Goal: Task Accomplishment & Management: Use online tool/utility

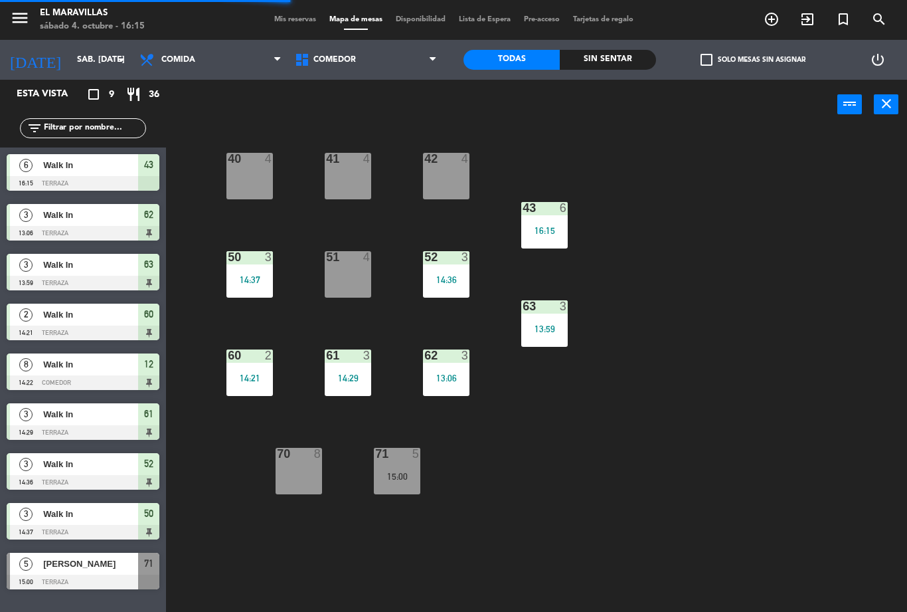
click at [549, 331] on div "13:59" at bounding box center [544, 328] width 46 height 9
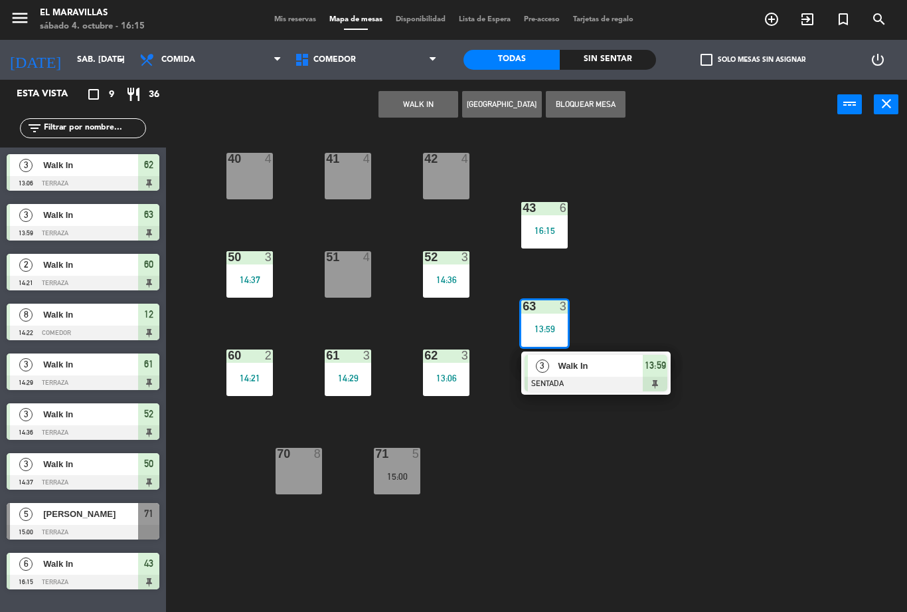
click at [607, 373] on span "Walk In" at bounding box center [600, 366] width 85 height 14
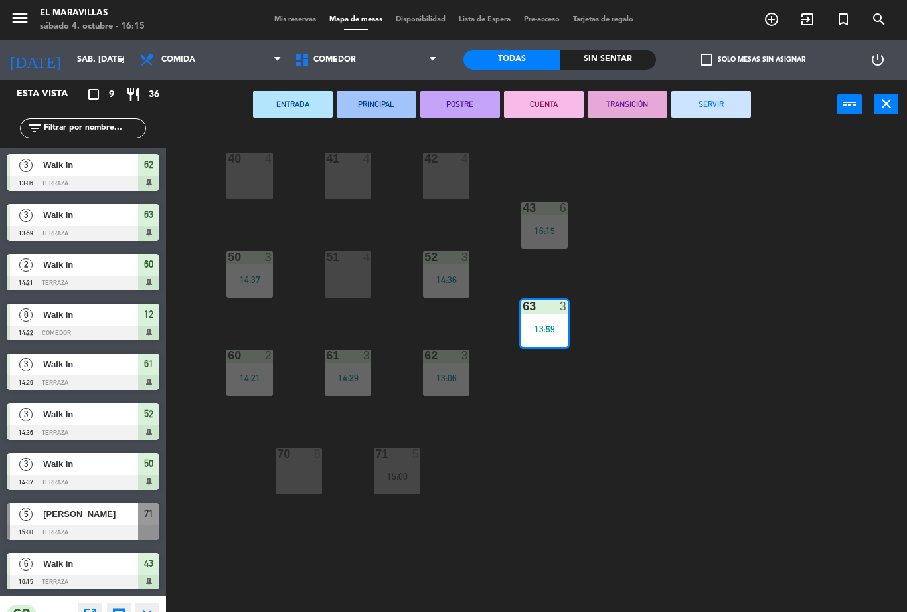
click at [719, 97] on button "SERVIR" at bounding box center [712, 104] width 80 height 27
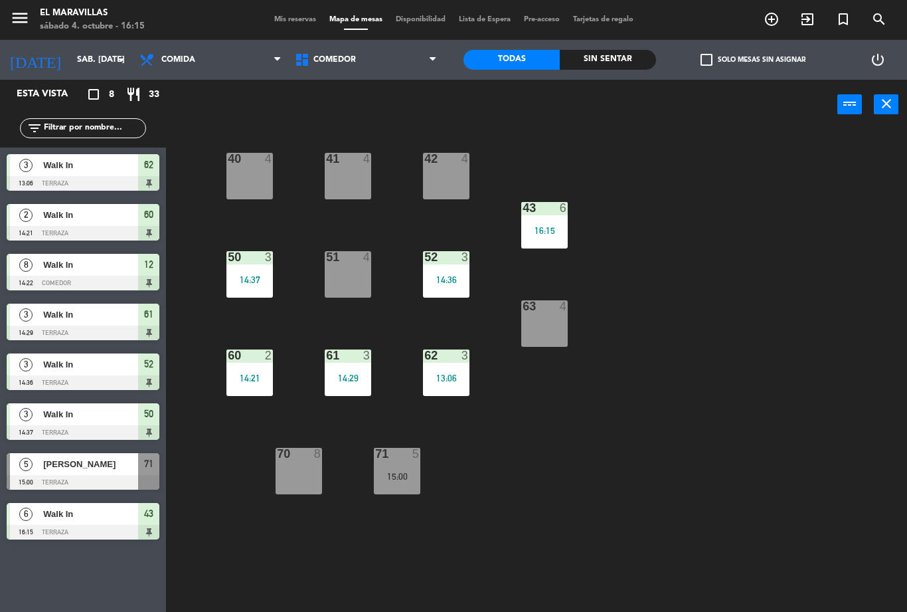
click at [415, 477] on div "15:00" at bounding box center [397, 476] width 46 height 9
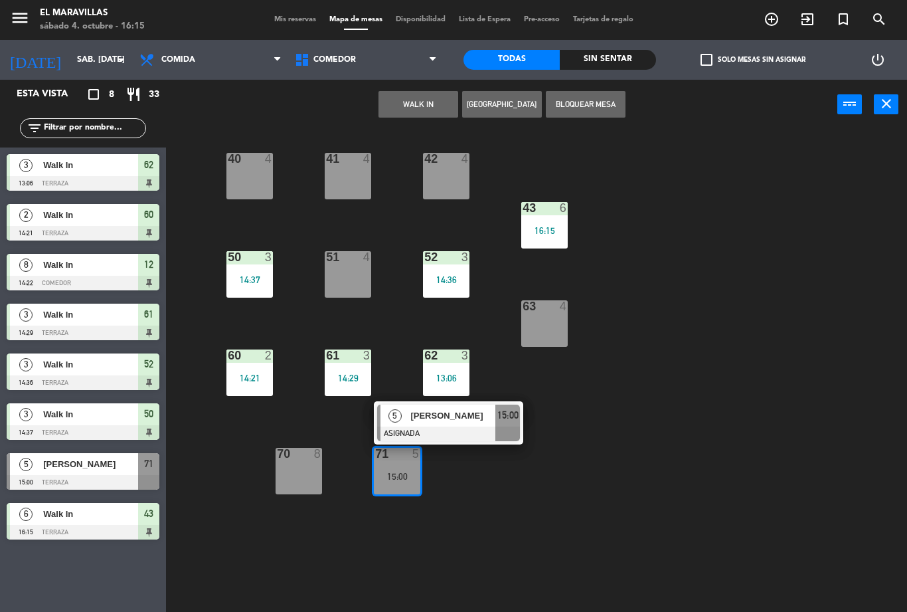
click at [547, 329] on div "63 4" at bounding box center [544, 323] width 46 height 46
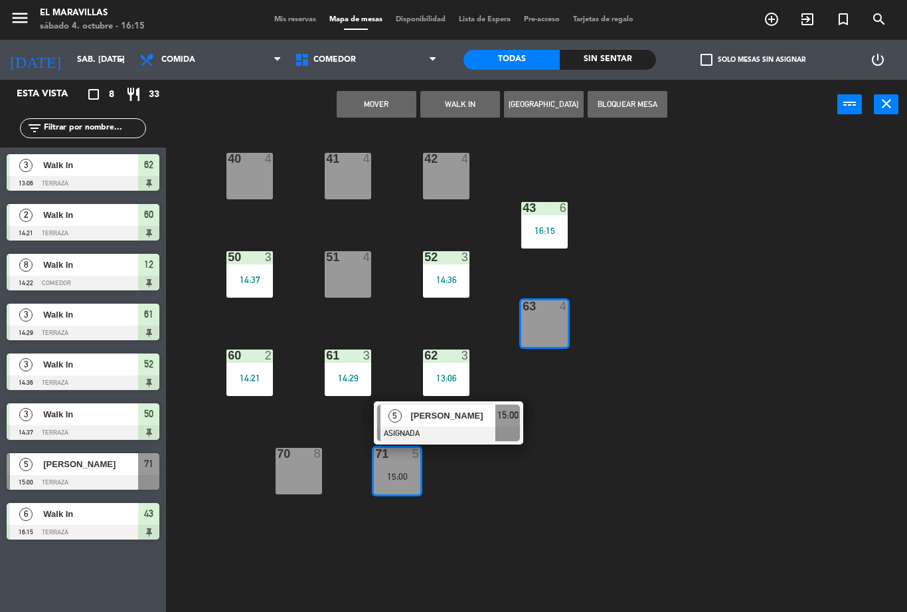
click at [395, 110] on button "Mover" at bounding box center [377, 104] width 80 height 27
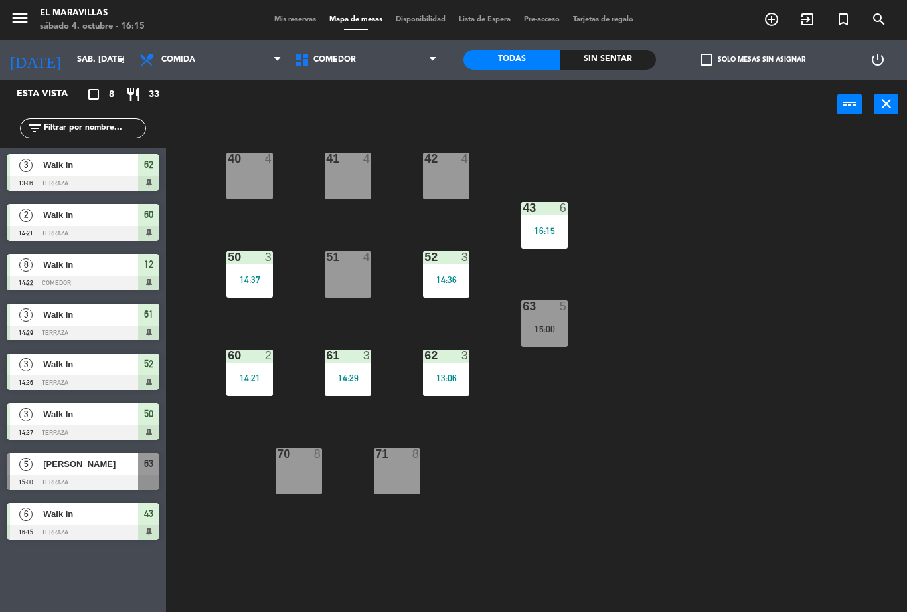
click at [555, 327] on div "15:00" at bounding box center [544, 328] width 46 height 9
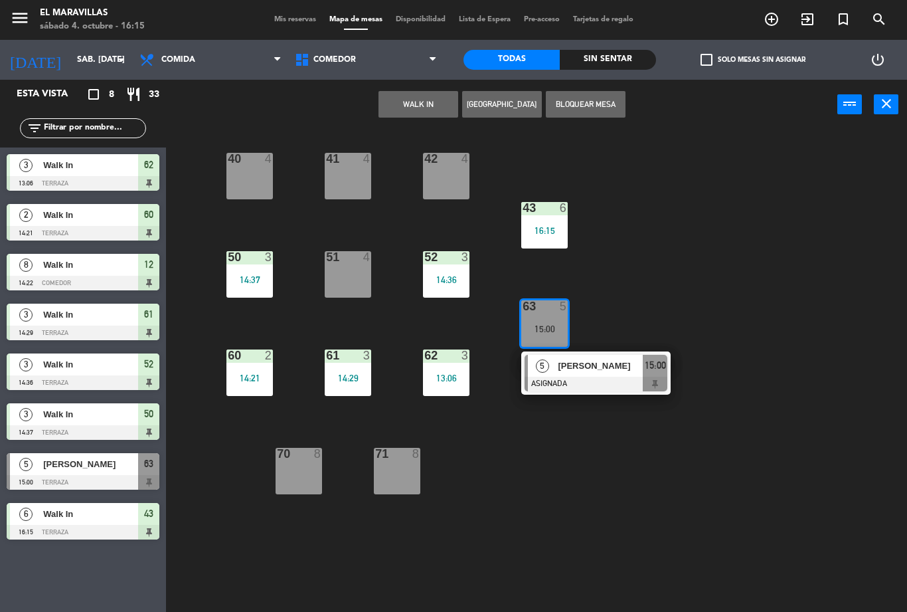
click at [616, 385] on div at bounding box center [596, 384] width 143 height 15
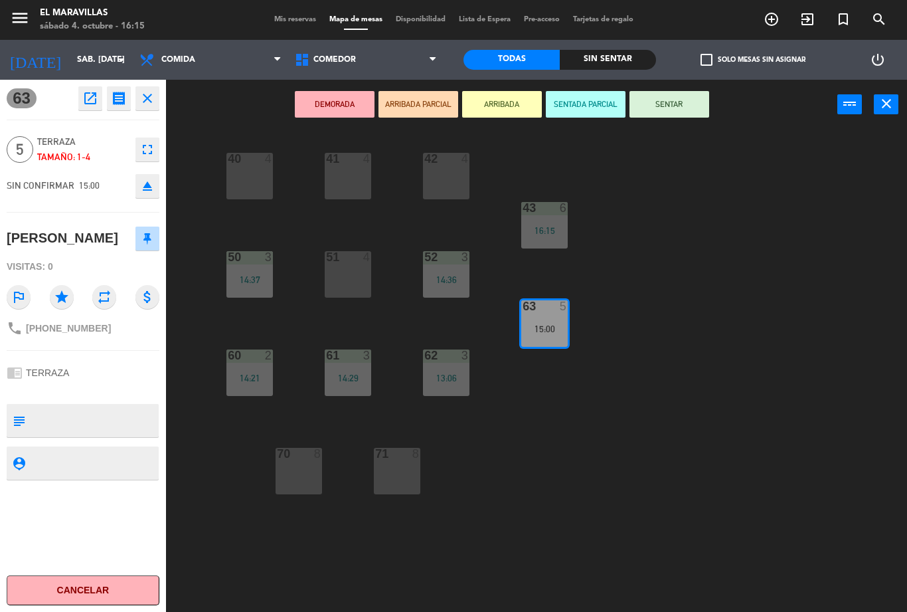
click at [683, 114] on button "SENTAR" at bounding box center [670, 104] width 80 height 27
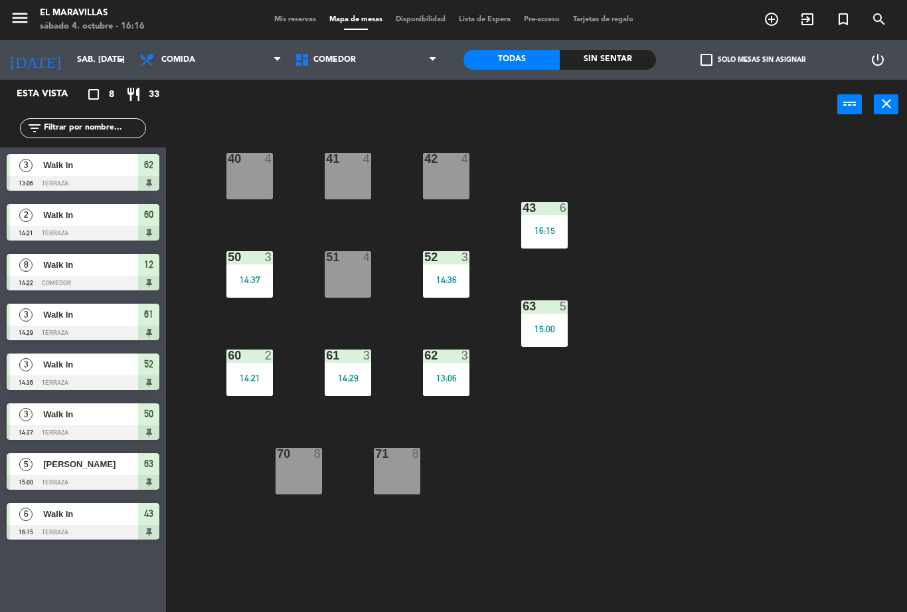
click at [298, 457] on div at bounding box center [299, 454] width 22 height 12
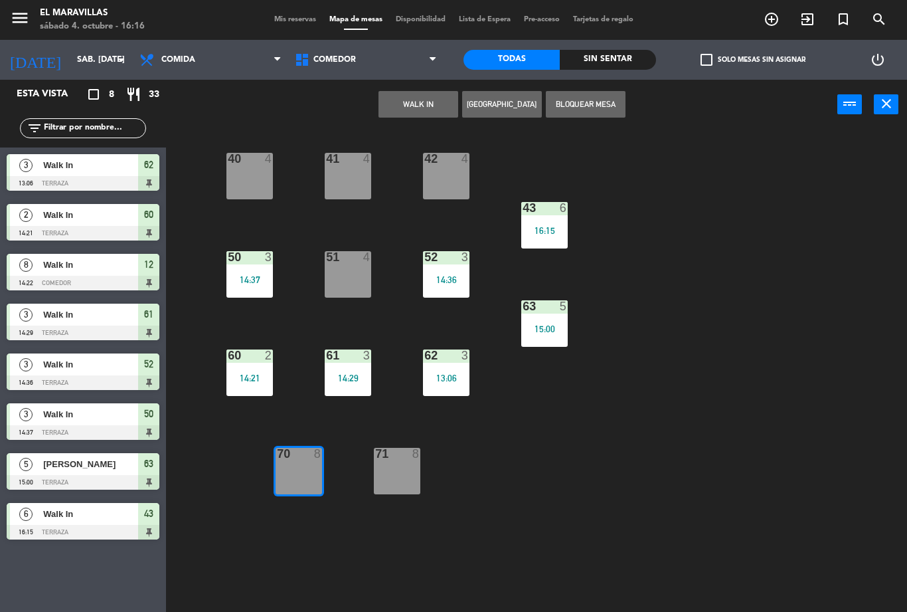
click at [433, 117] on button "WALK IN" at bounding box center [419, 104] width 80 height 27
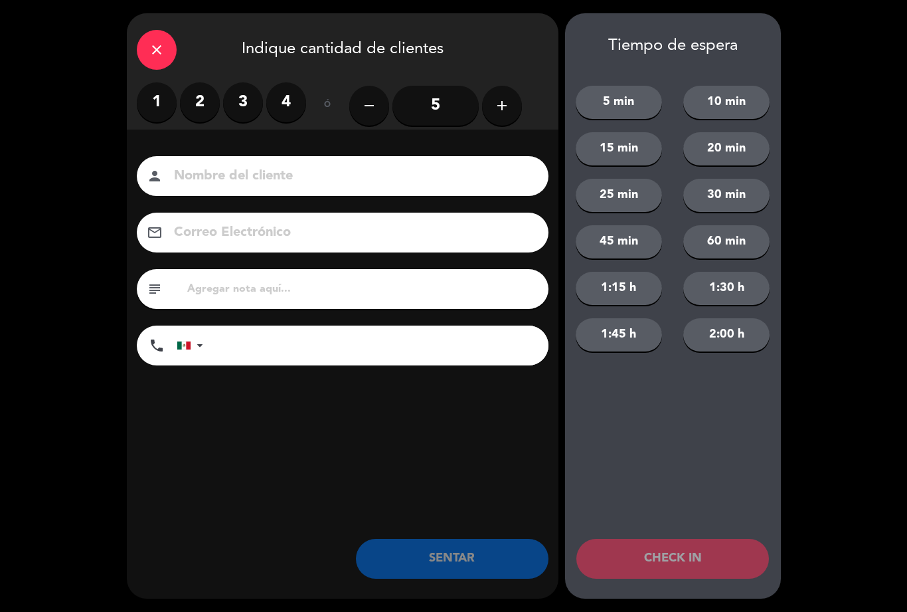
click at [500, 102] on icon "add" at bounding box center [502, 106] width 16 height 16
click at [508, 109] on icon "add" at bounding box center [502, 106] width 16 height 16
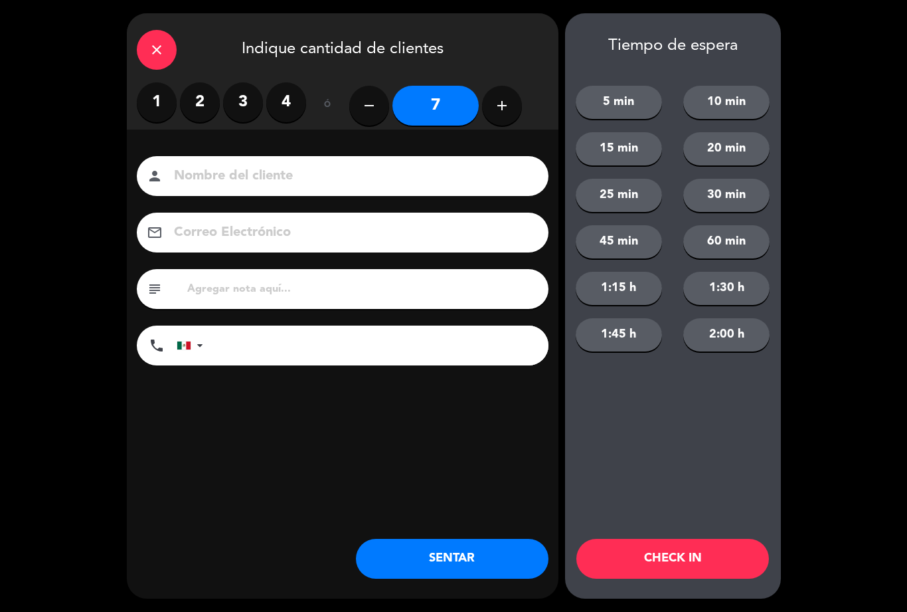
click at [452, 566] on button "SENTAR" at bounding box center [452, 559] width 193 height 40
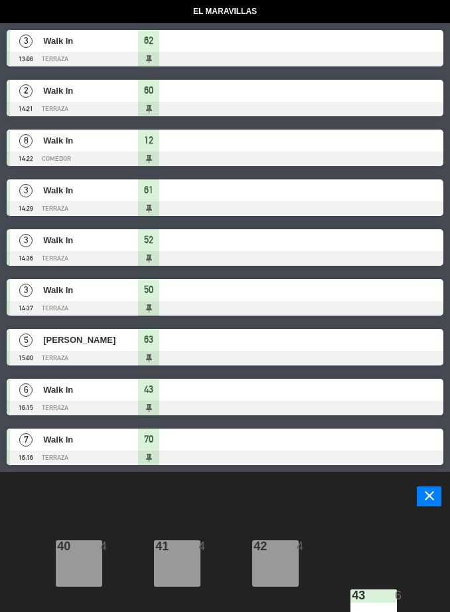
select select "lunch"
select select
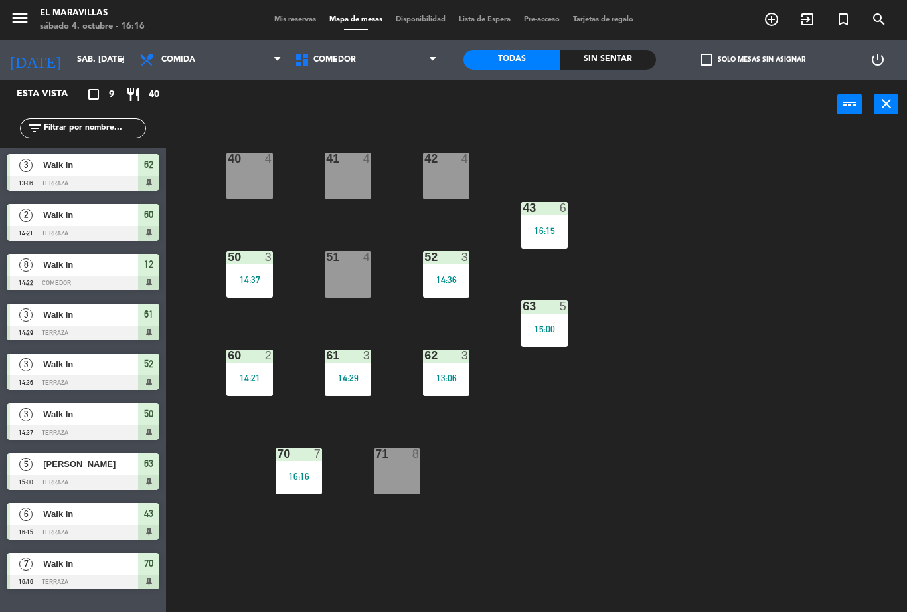
click at [459, 281] on div "14:36" at bounding box center [446, 279] width 46 height 9
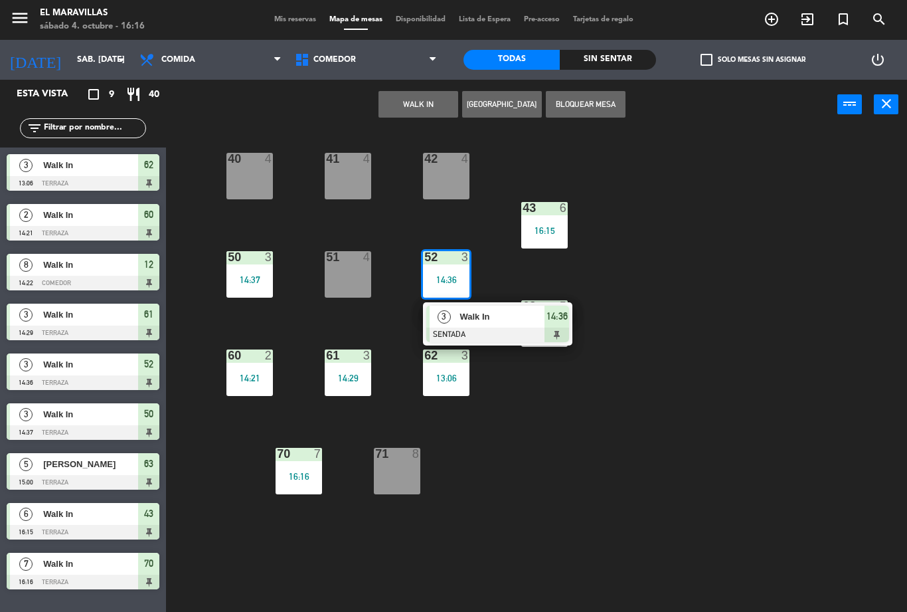
click at [462, 290] on div "52 3 14:36" at bounding box center [446, 274] width 46 height 46
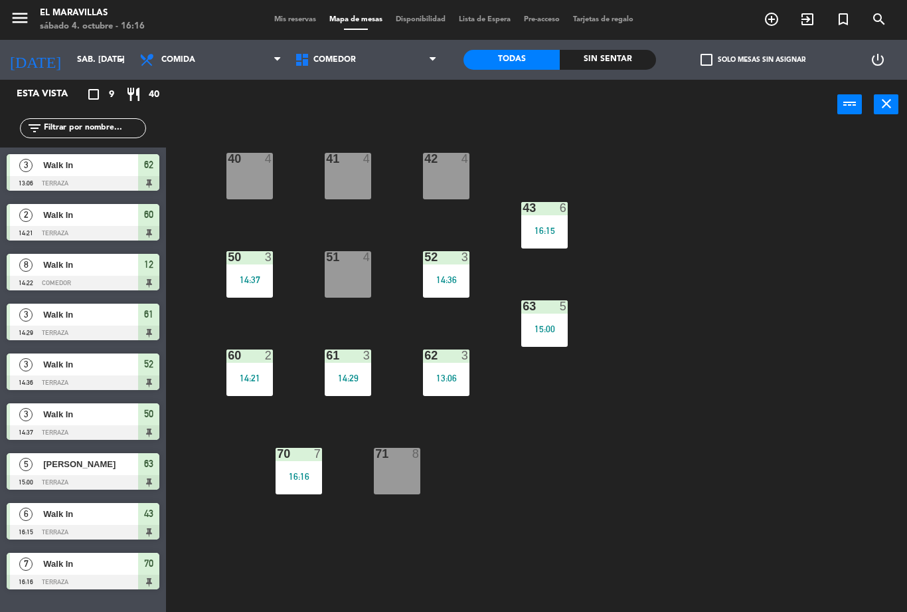
click at [470, 285] on div "52 3 14:36" at bounding box center [446, 274] width 46 height 46
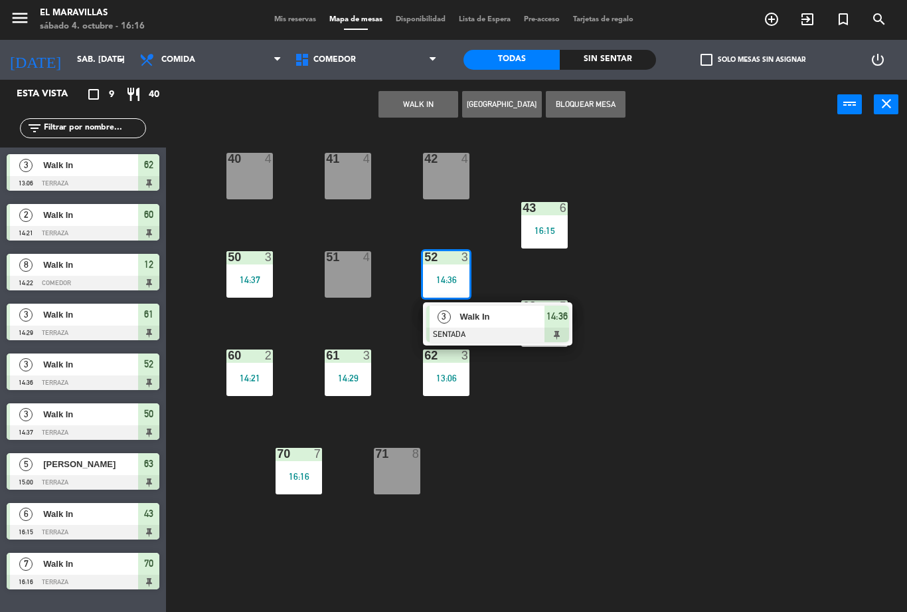
click at [482, 320] on span "Walk In" at bounding box center [502, 317] width 85 height 14
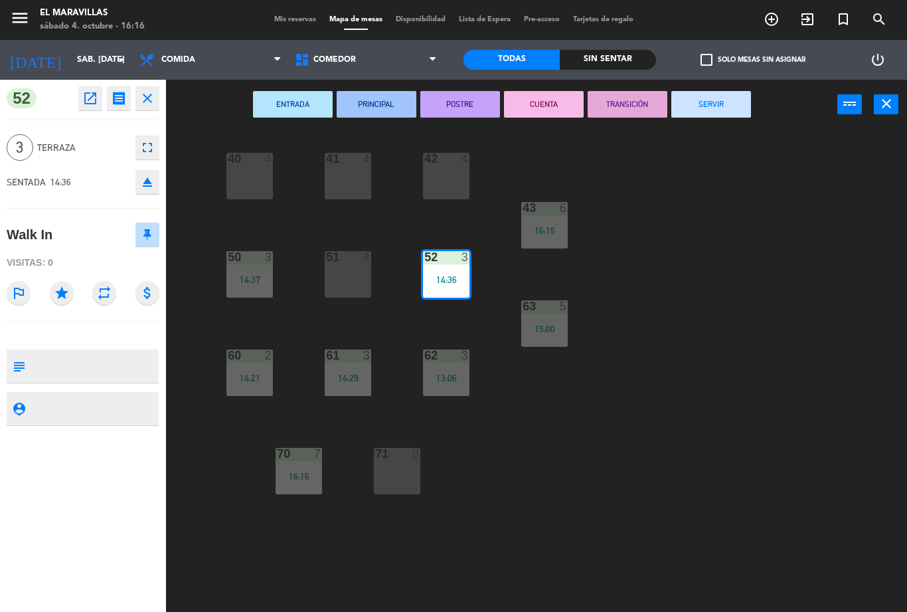
click at [719, 102] on button "SERVIR" at bounding box center [712, 104] width 80 height 27
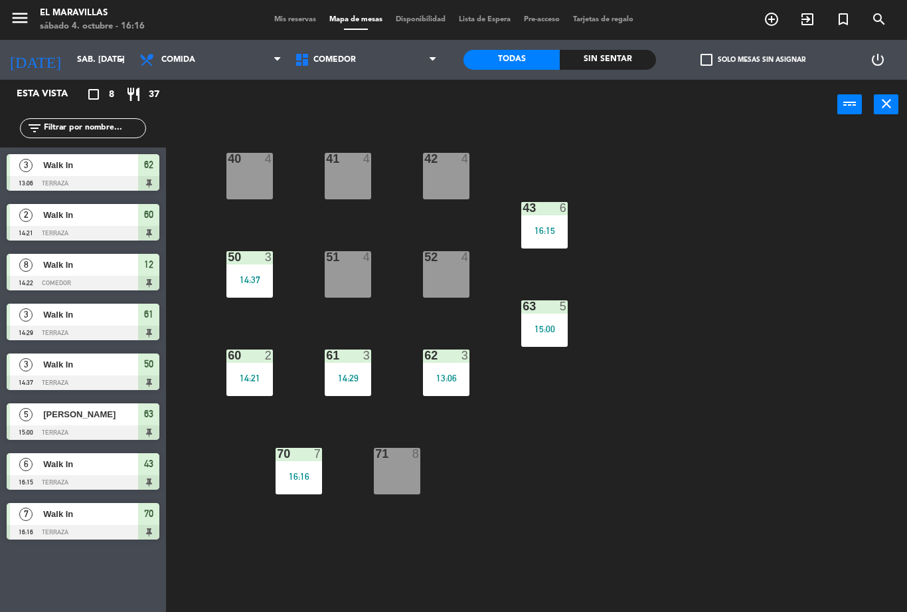
click at [460, 377] on div "13:06" at bounding box center [446, 377] width 46 height 9
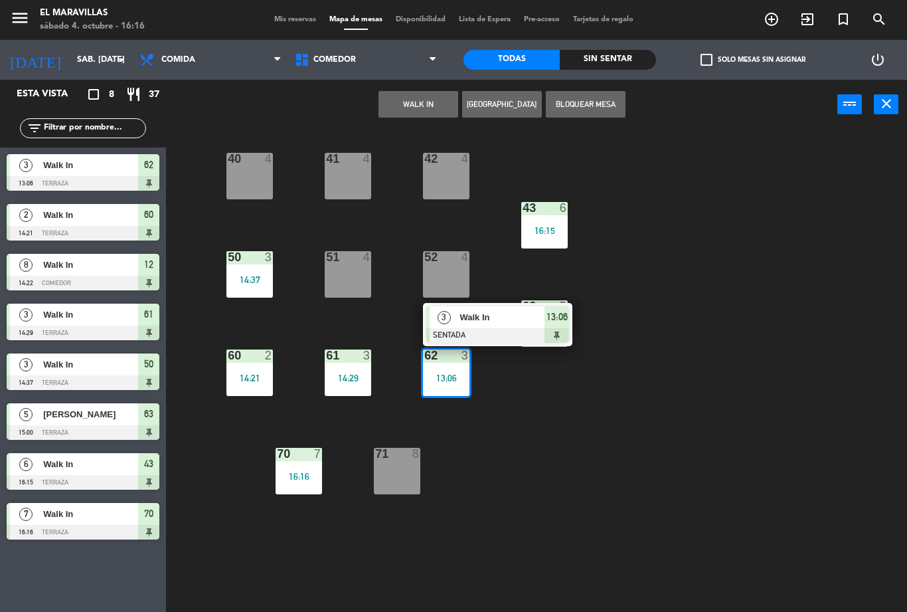
click at [494, 325] on div "Walk In" at bounding box center [501, 317] width 86 height 22
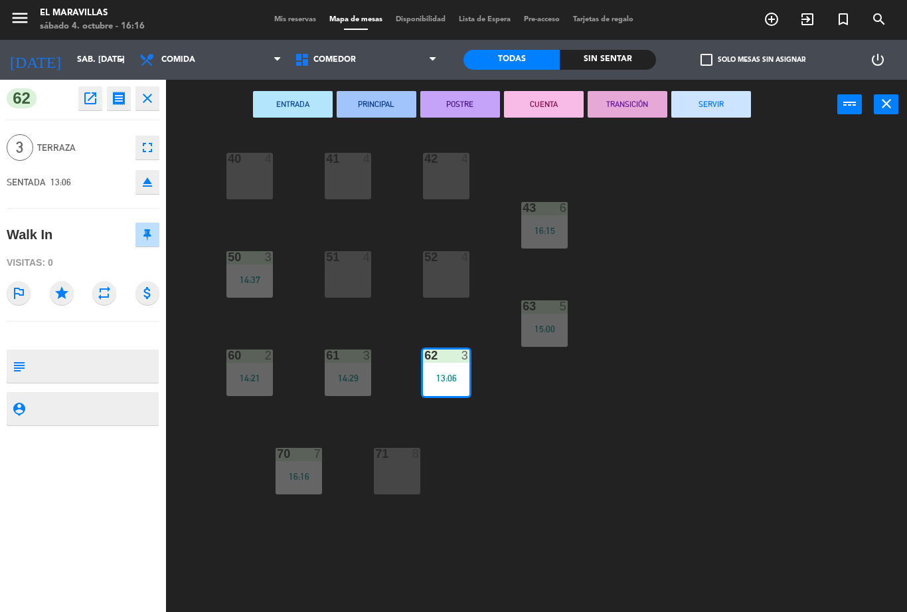
click at [705, 115] on button "SERVIR" at bounding box center [712, 104] width 80 height 27
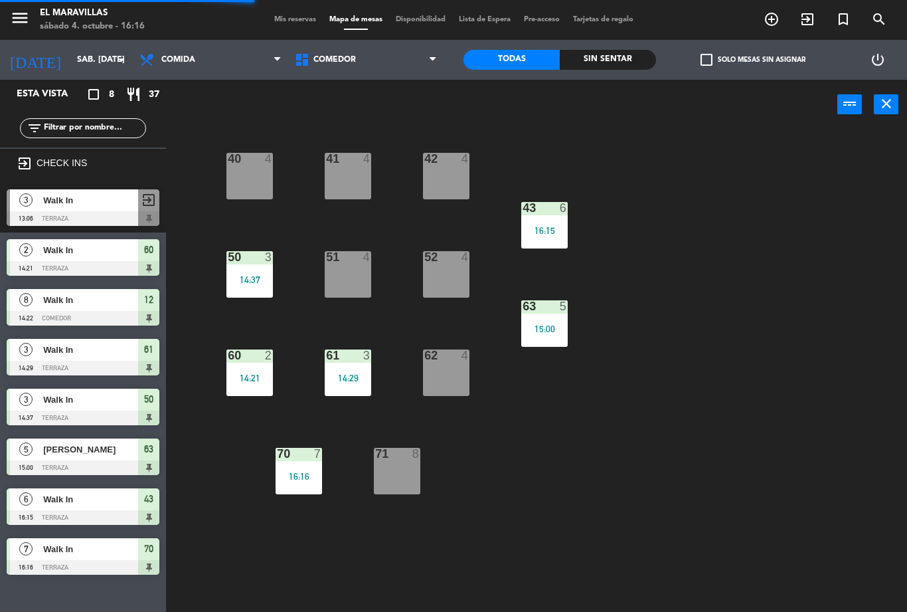
click at [467, 378] on div "62 4" at bounding box center [446, 372] width 46 height 46
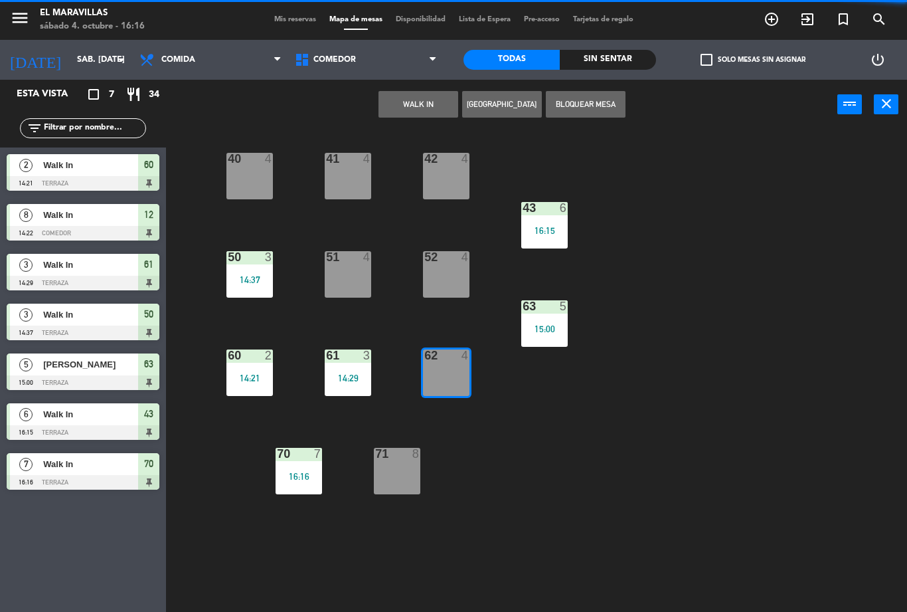
click at [434, 103] on button "WALK IN" at bounding box center [419, 104] width 80 height 27
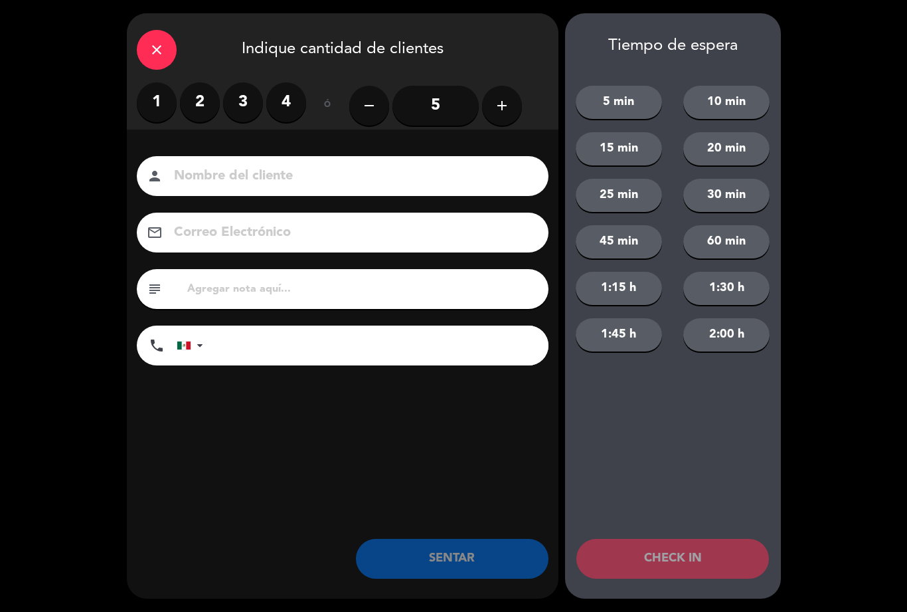
click at [210, 112] on label "2" at bounding box center [200, 102] width 40 height 40
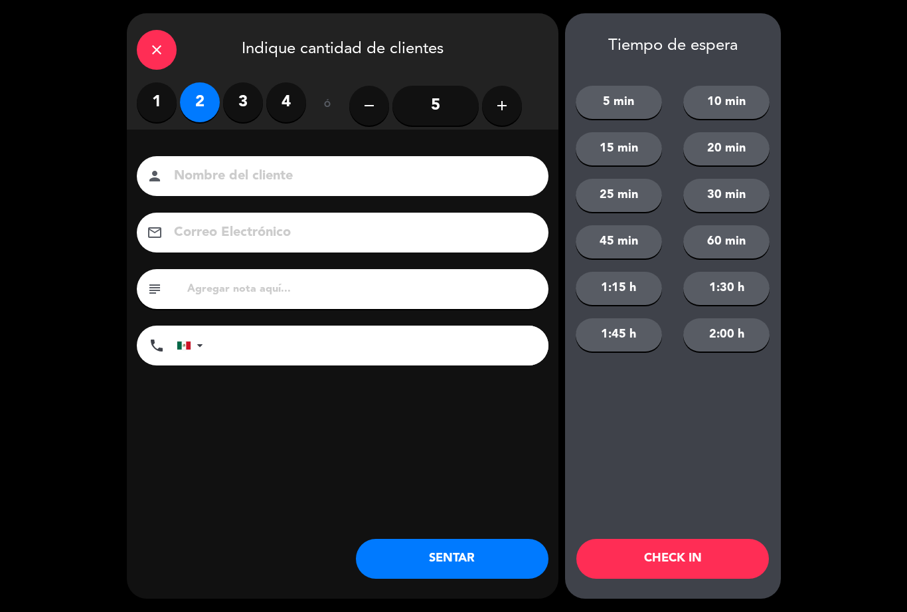
click at [439, 544] on button "SENTAR" at bounding box center [452, 559] width 193 height 40
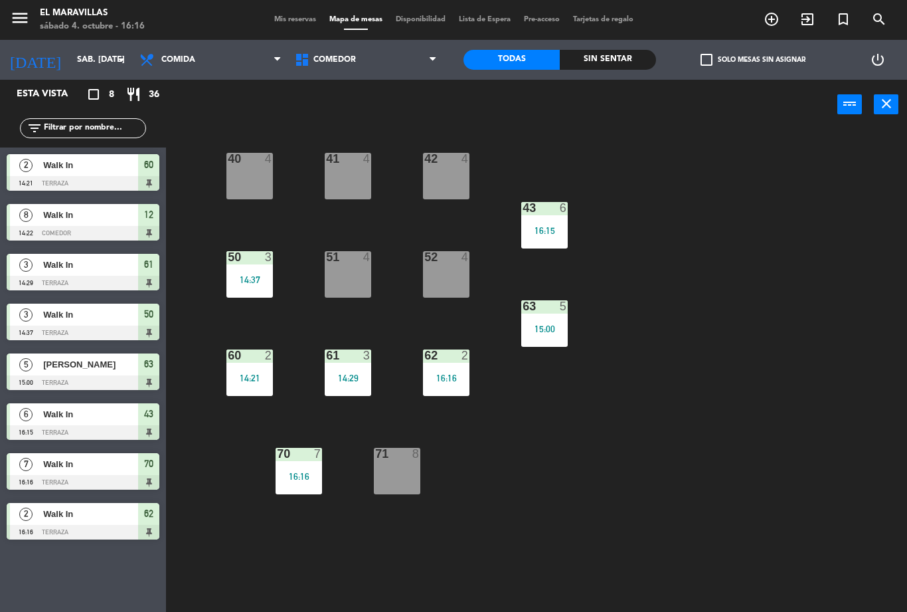
click at [352, 286] on div "51 4" at bounding box center [348, 274] width 46 height 46
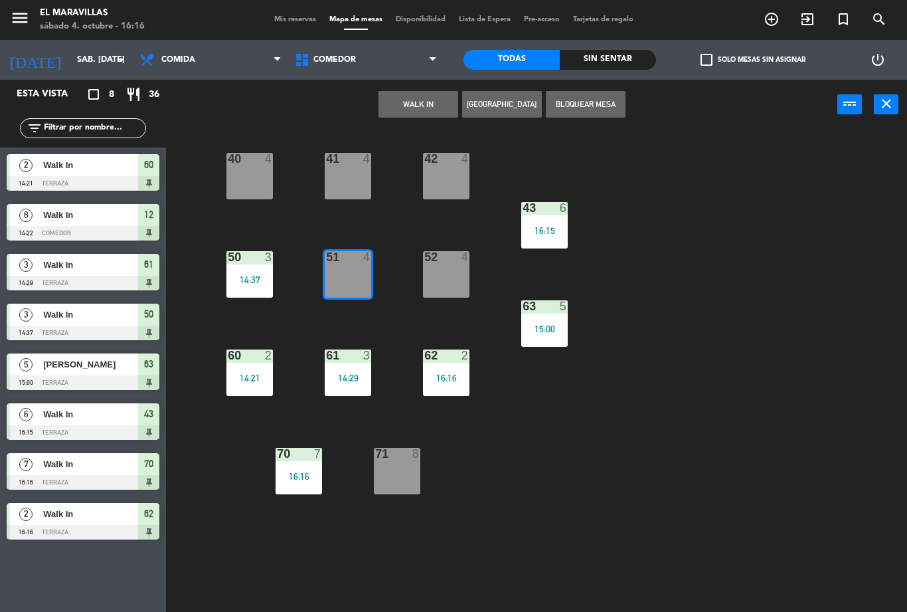
click at [435, 102] on button "WALK IN" at bounding box center [419, 104] width 80 height 27
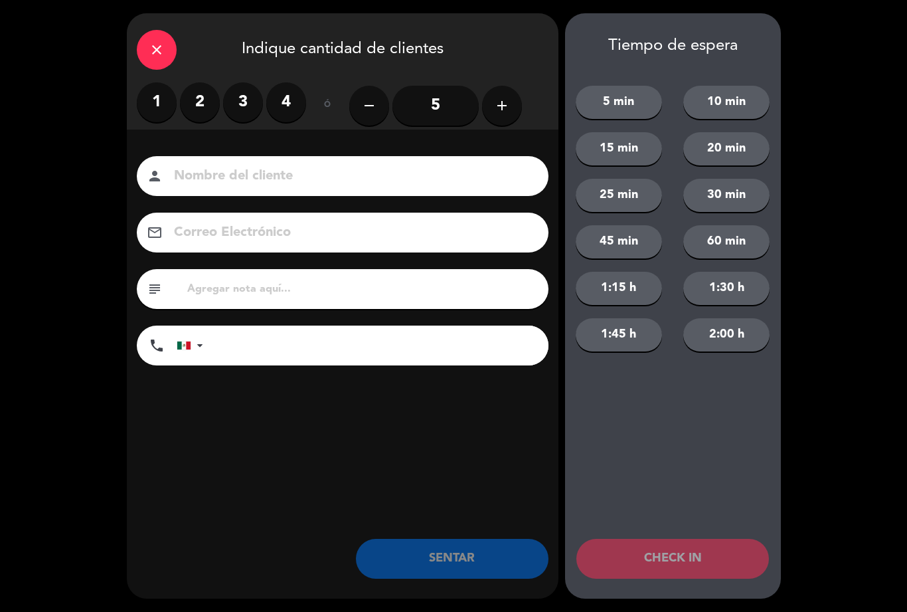
click at [208, 115] on label "2" at bounding box center [200, 102] width 40 height 40
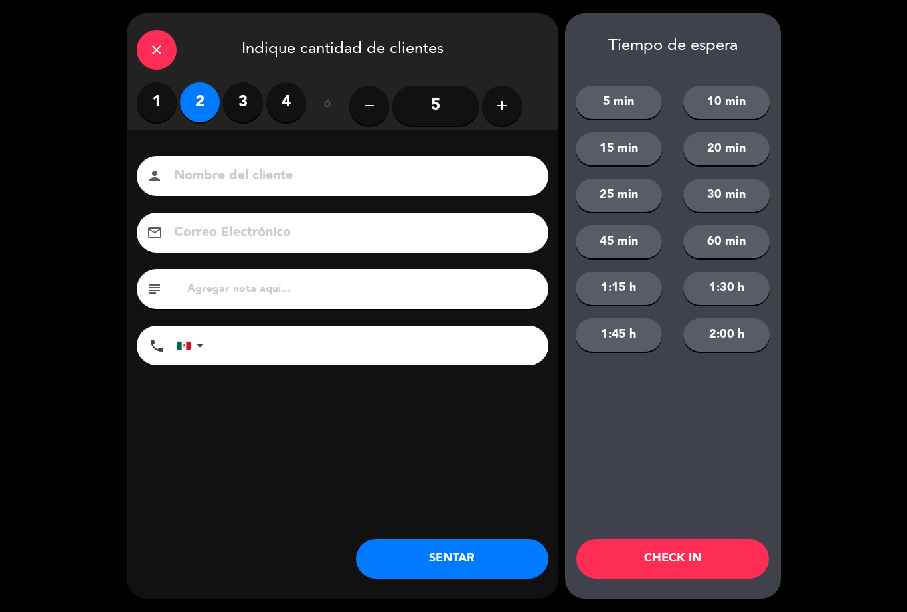
click at [418, 559] on button "SENTAR" at bounding box center [452, 559] width 193 height 40
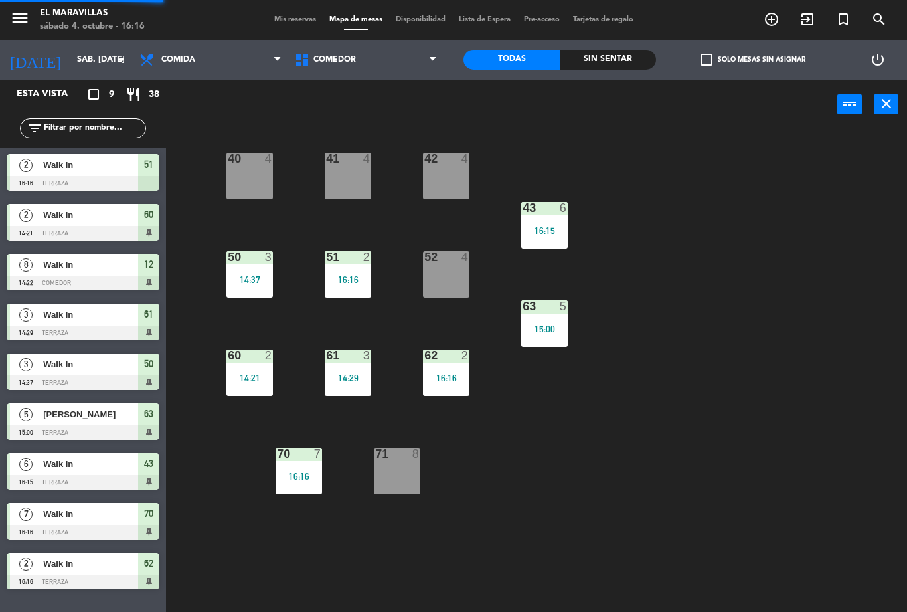
click at [352, 381] on div "14:29" at bounding box center [348, 377] width 46 height 9
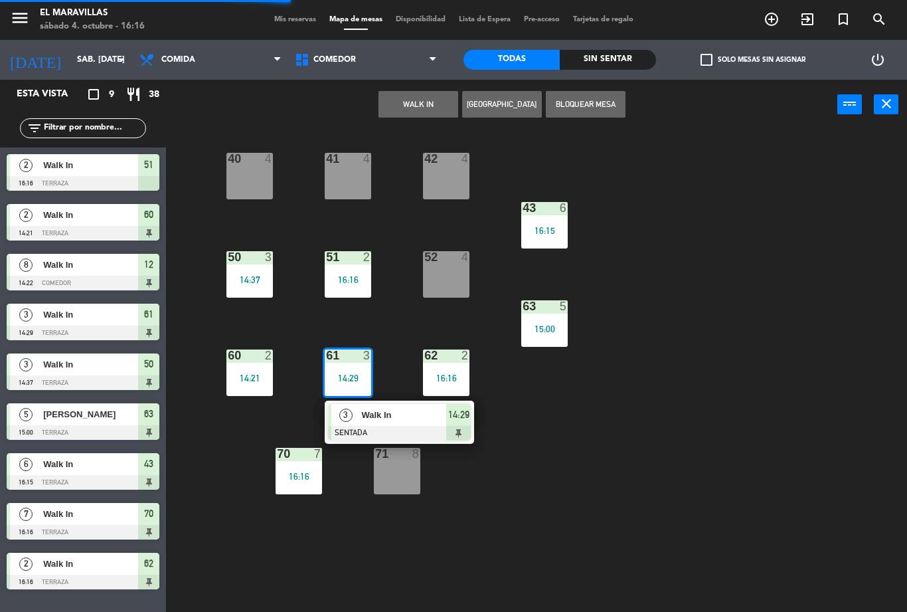
click at [388, 420] on span "Walk In" at bounding box center [403, 415] width 85 height 14
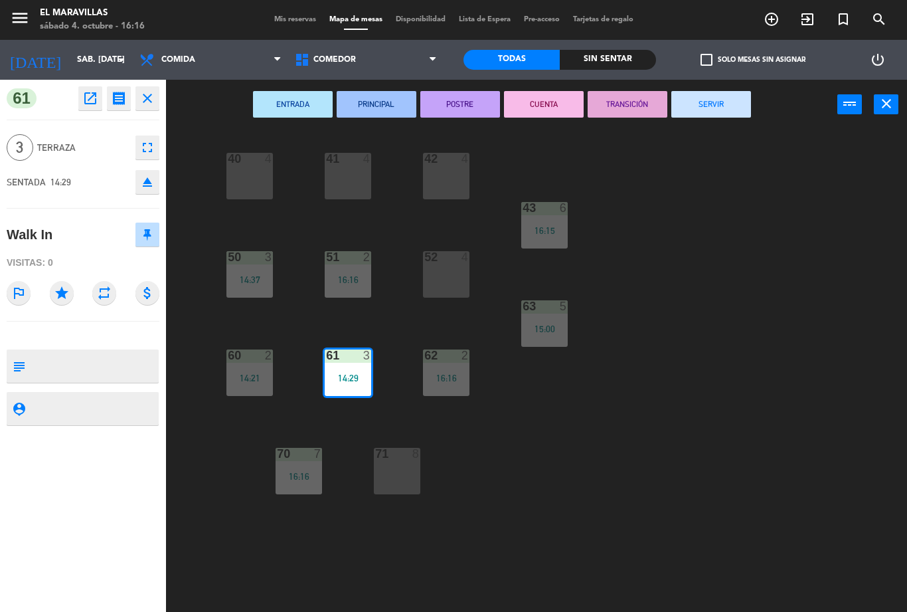
click at [704, 112] on button "SERVIR" at bounding box center [712, 104] width 80 height 27
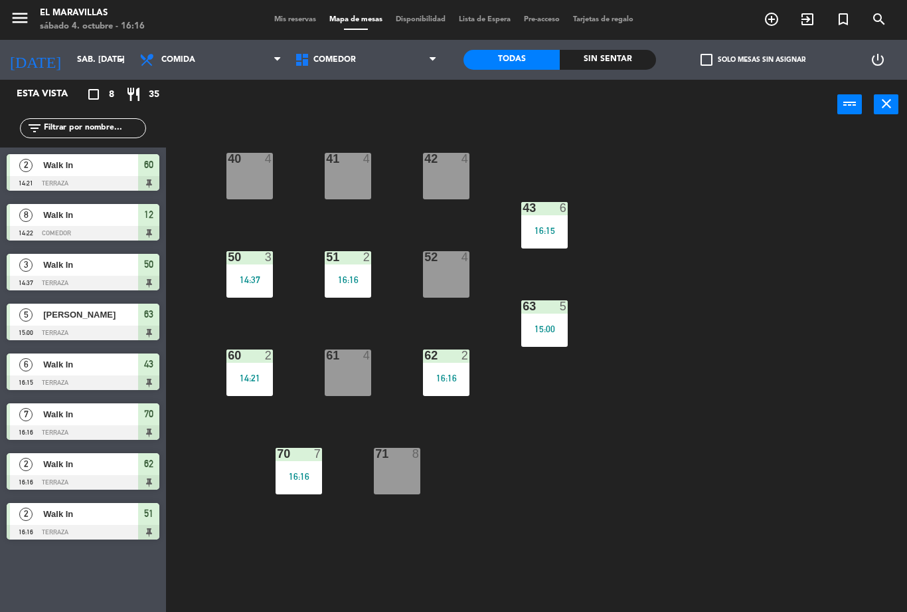
click at [260, 384] on div "60 2 14:21" at bounding box center [250, 372] width 46 height 46
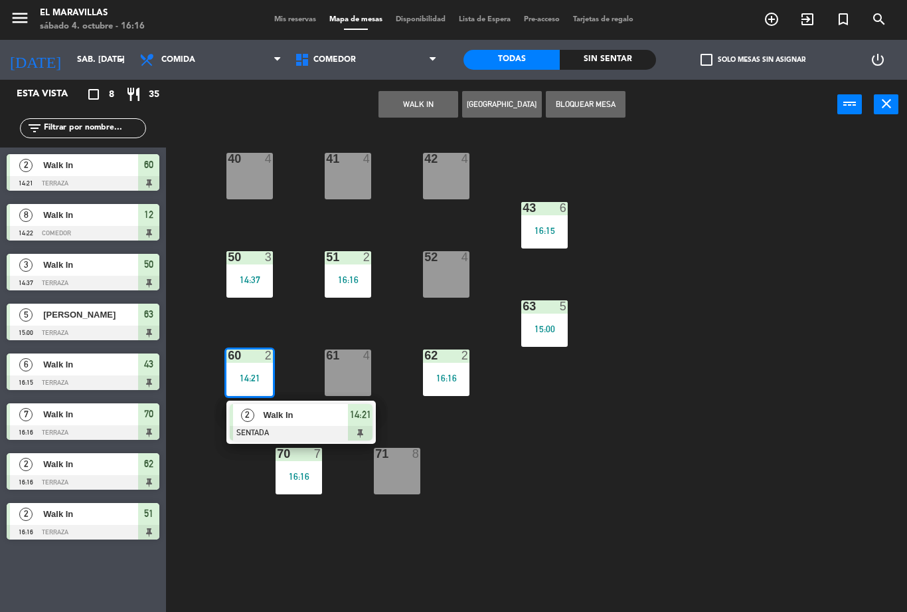
click at [284, 417] on span "Walk In" at bounding box center [305, 415] width 85 height 14
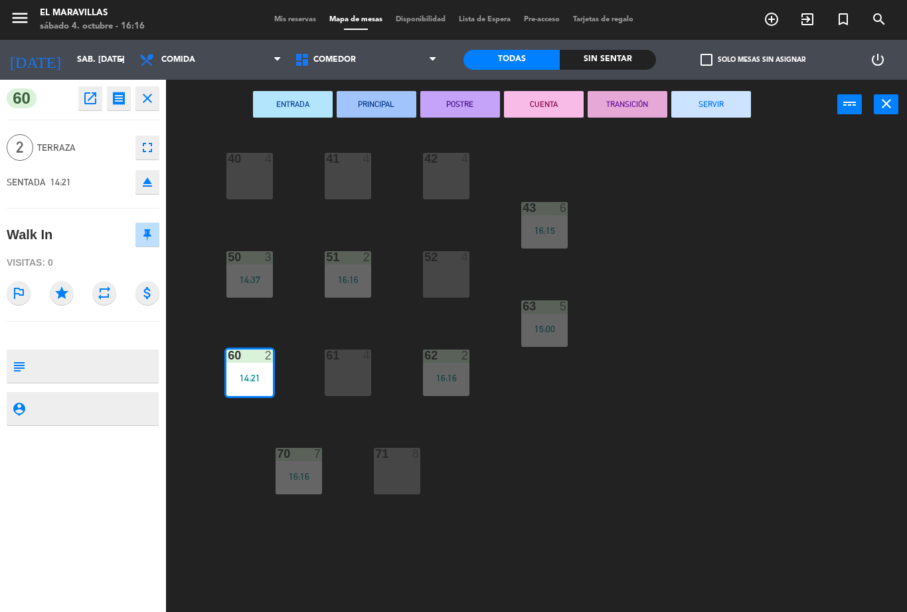
click at [725, 105] on button "SERVIR" at bounding box center [712, 104] width 80 height 27
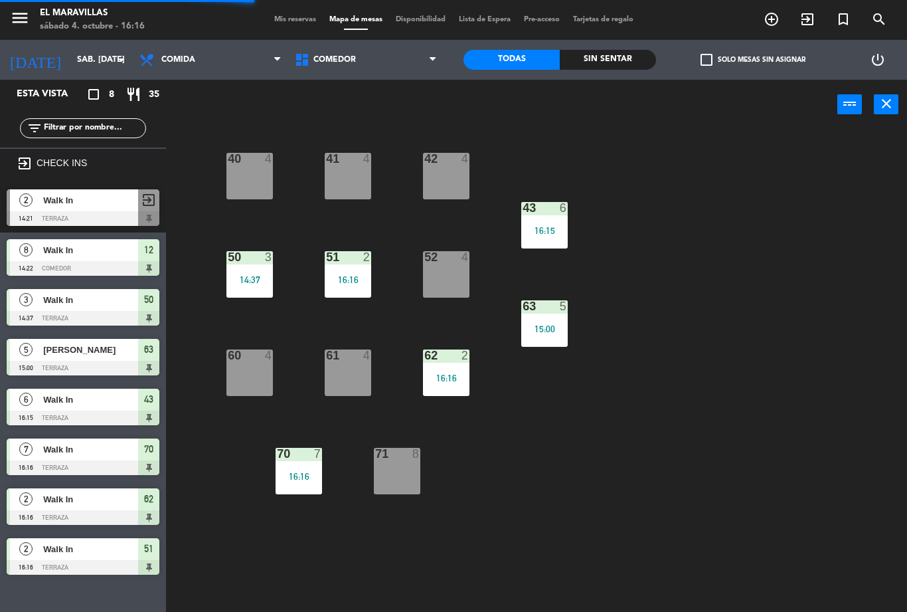
click at [238, 281] on div "14:37" at bounding box center [250, 279] width 46 height 9
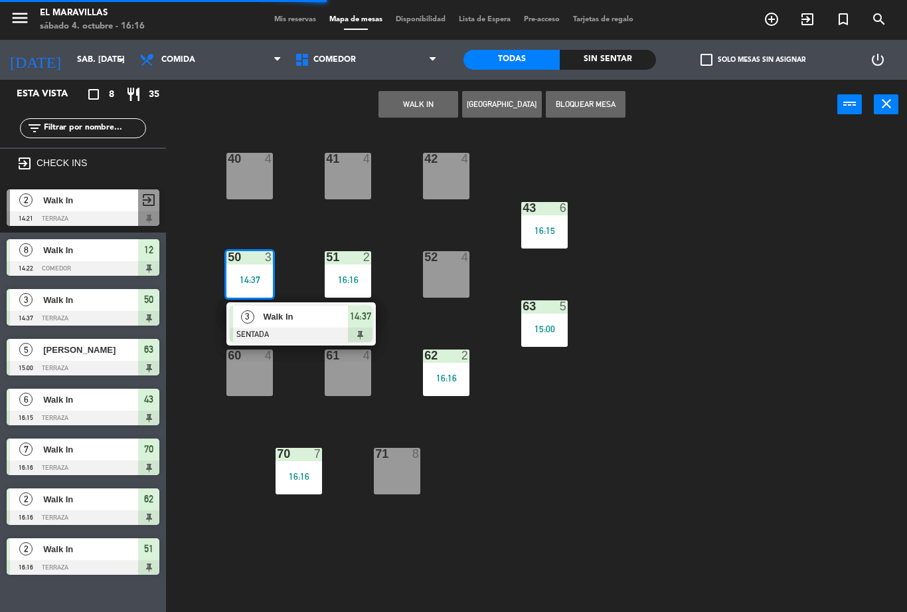
click at [284, 315] on span "Walk In" at bounding box center [305, 317] width 85 height 14
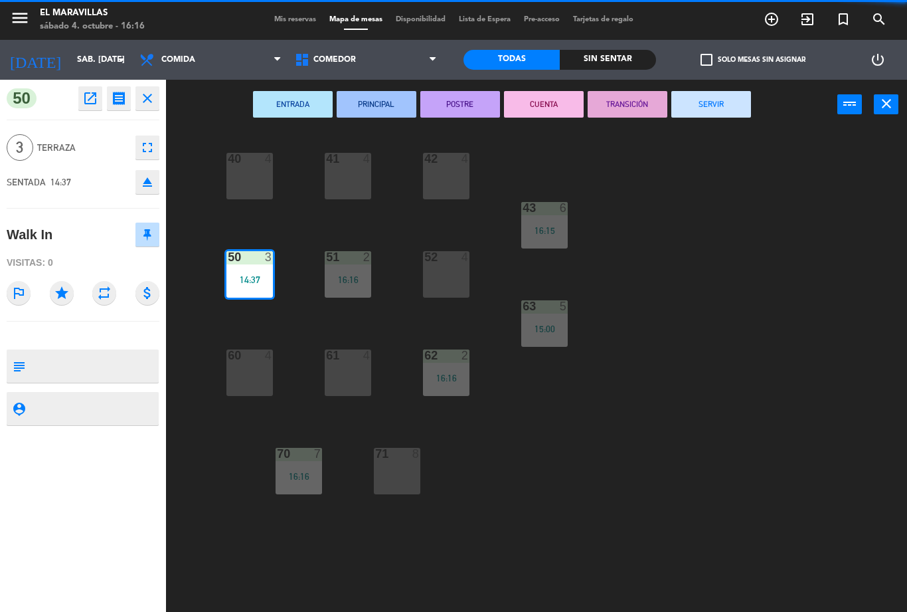
click at [688, 116] on button "SERVIR" at bounding box center [712, 104] width 80 height 27
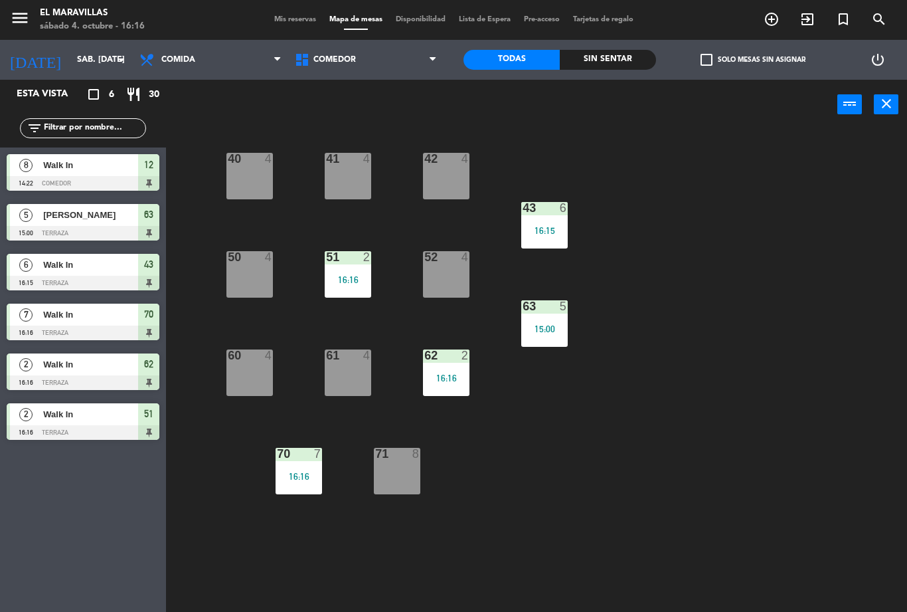
click at [399, 58] on span "Comedor" at bounding box center [365, 59] width 155 height 29
